Goal: Navigation & Orientation: Find specific page/section

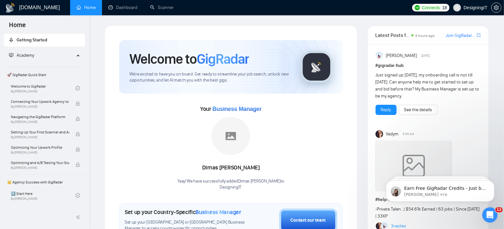
click at [168, 8] on link "Scanner" at bounding box center [162, 7] width 24 height 5
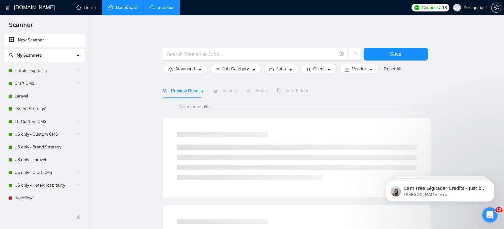
click at [119, 7] on link "Dashboard" at bounding box center [122, 7] width 29 height 5
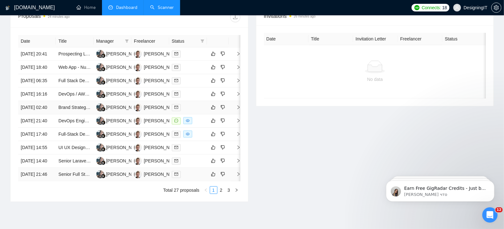
scroll to position [244, 0]
